Goal: Transaction & Acquisition: Purchase product/service

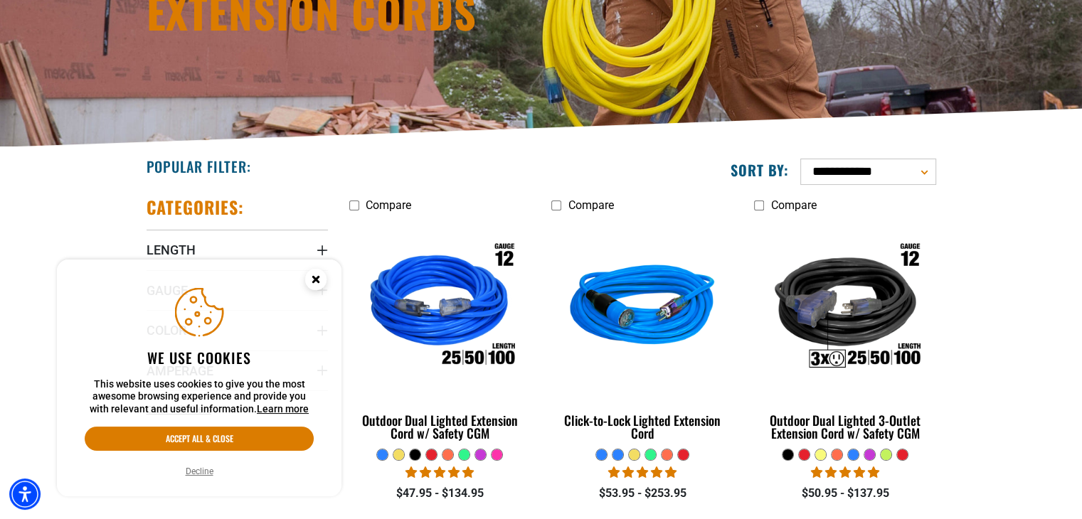
click at [322, 280] on circle "Close this option" at bounding box center [315, 279] width 21 height 21
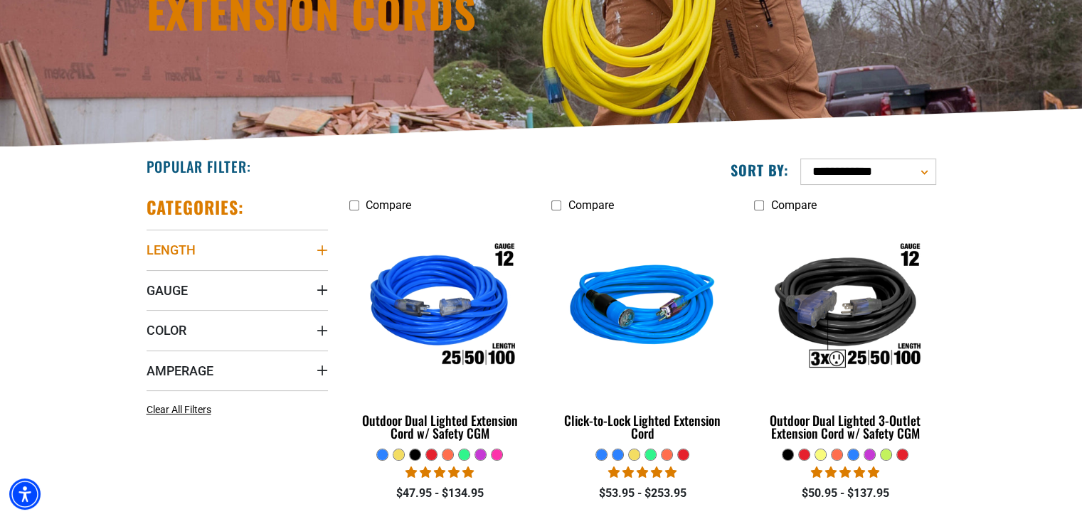
click at [323, 257] on summary "Length" at bounding box center [237, 250] width 181 height 40
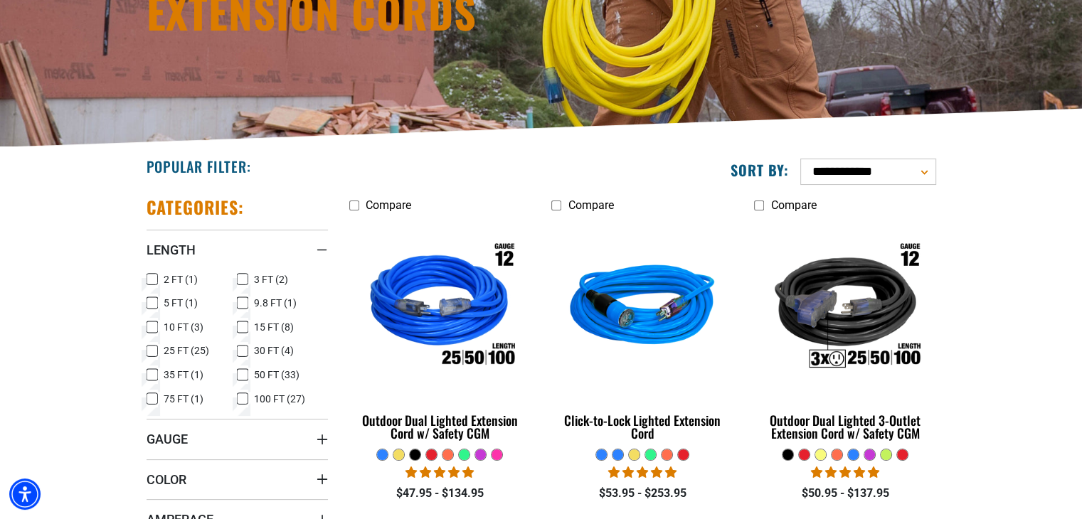
click at [244, 396] on icon at bounding box center [242, 399] width 11 height 18
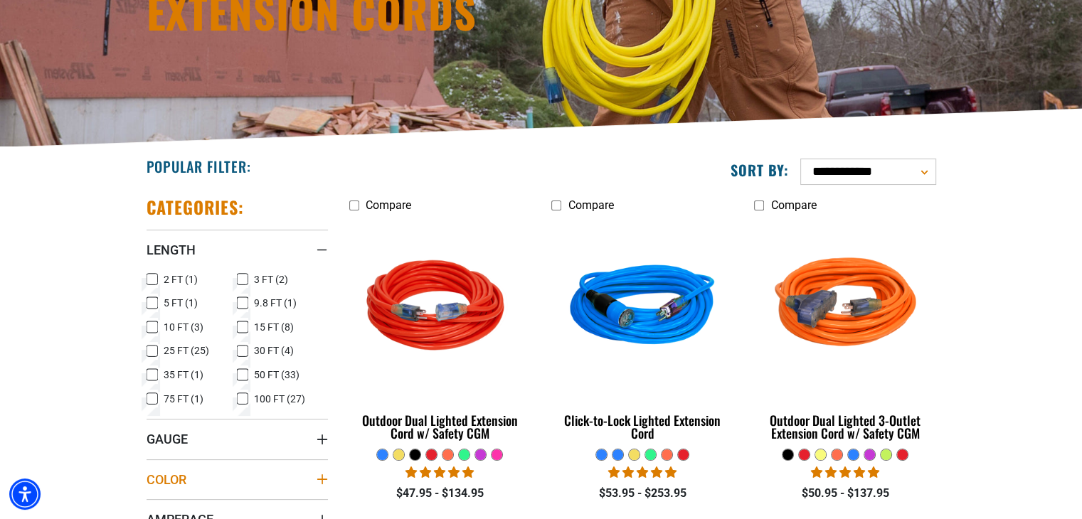
click at [319, 474] on icon "Color" at bounding box center [322, 479] width 11 height 11
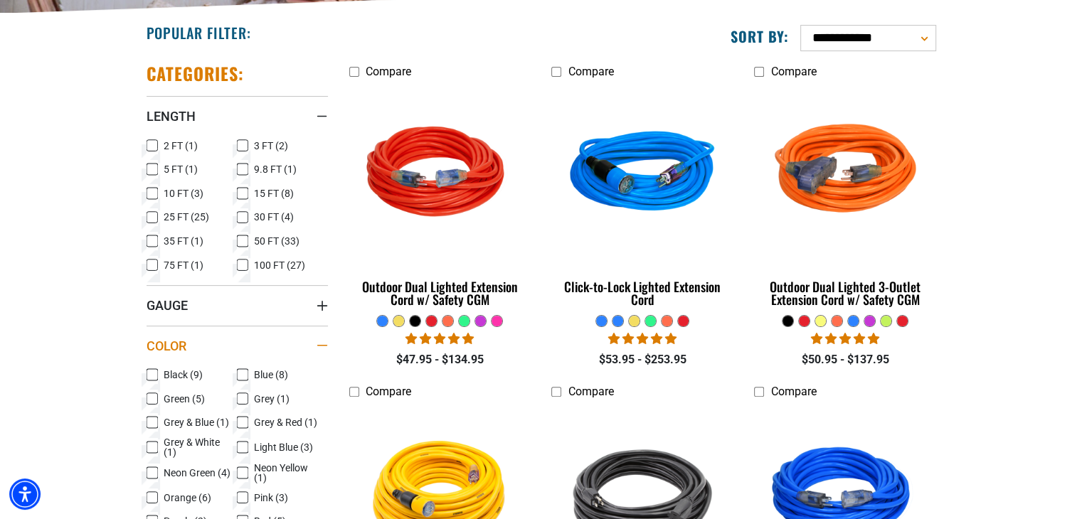
scroll to position [356, 0]
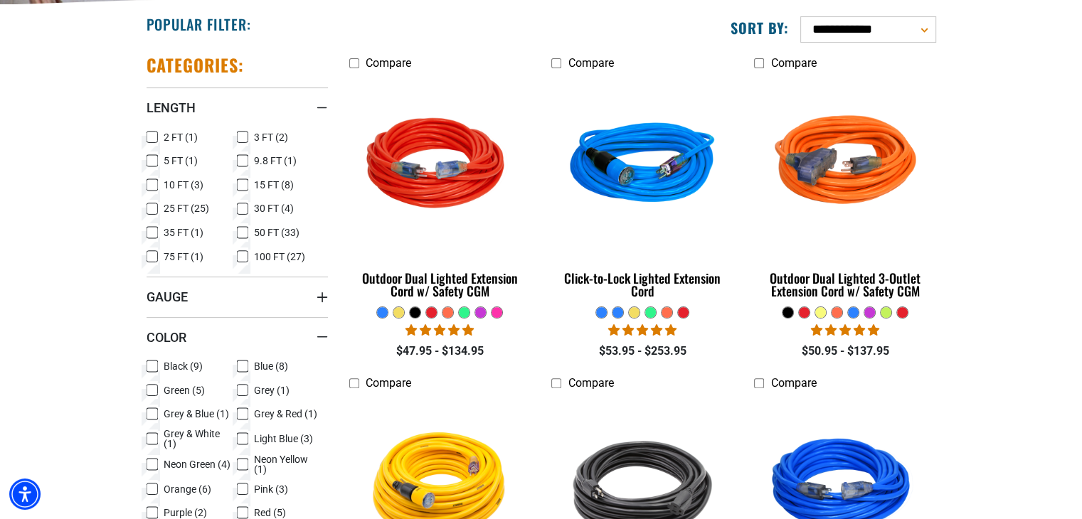
click at [157, 364] on icon at bounding box center [152, 366] width 11 height 18
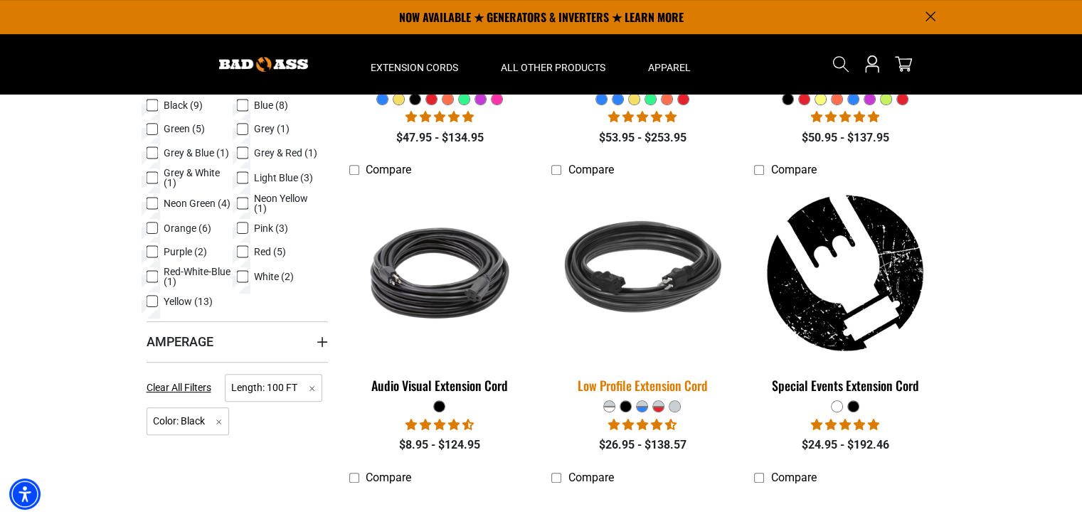
scroll to position [498, 0]
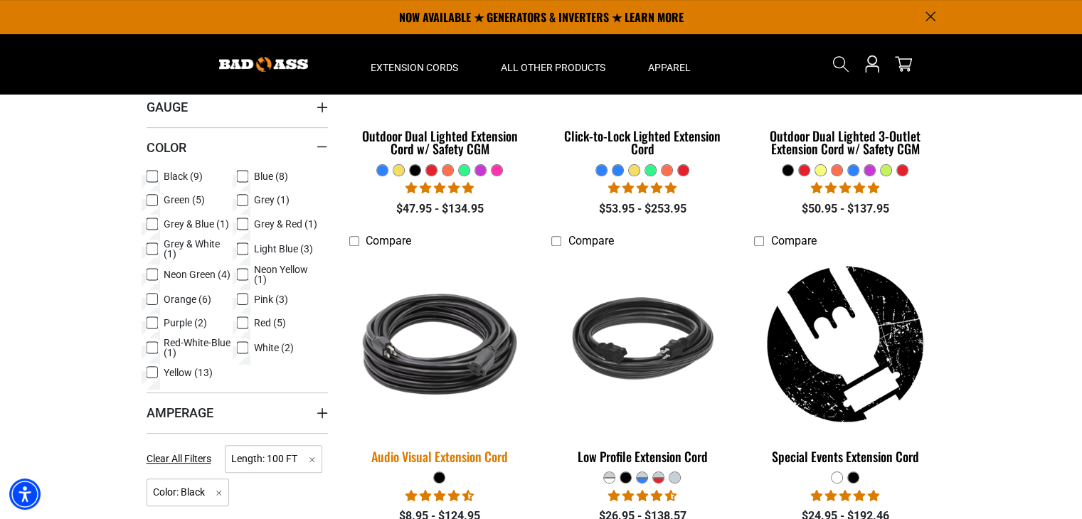
click at [433, 335] on img at bounding box center [439, 344] width 199 height 182
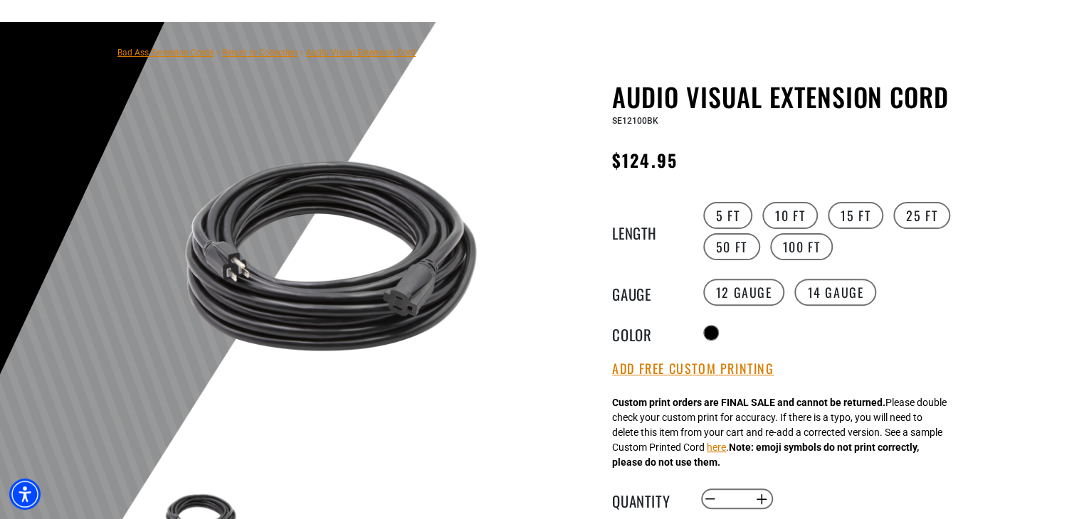
scroll to position [142, 0]
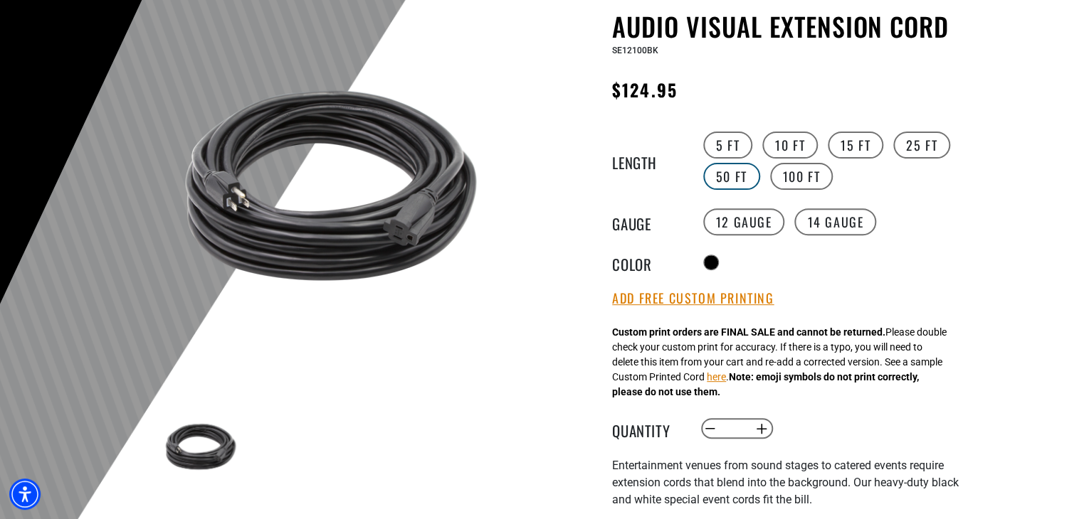
click at [738, 176] on label "50 FT" at bounding box center [731, 176] width 57 height 27
